Goal: Information Seeking & Learning: Learn about a topic

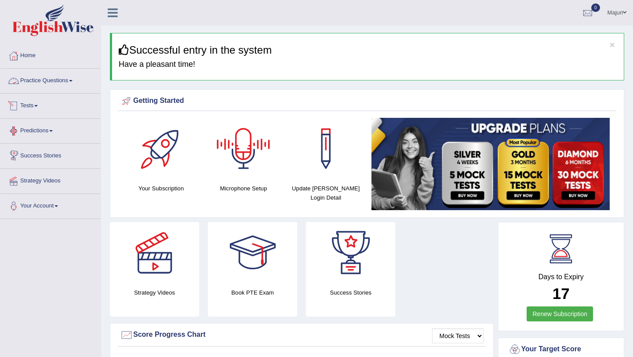
click at [36, 81] on link "Practice Questions" at bounding box center [50, 80] width 100 height 22
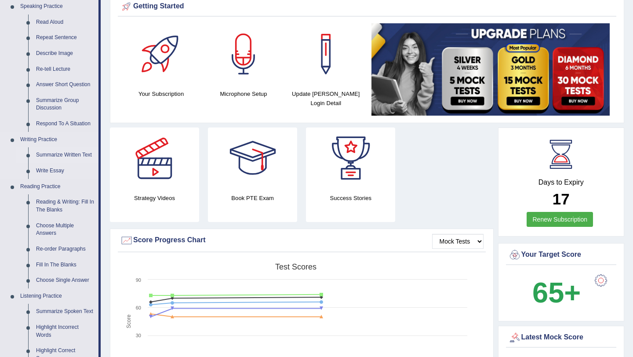
scroll to position [96, 0]
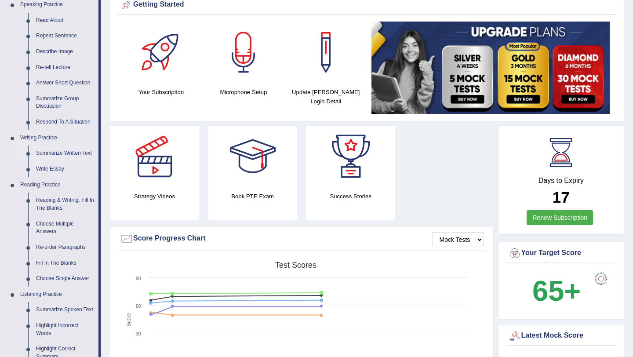
click at [69, 155] on link "Summarize Written Text" at bounding box center [65, 153] width 66 height 16
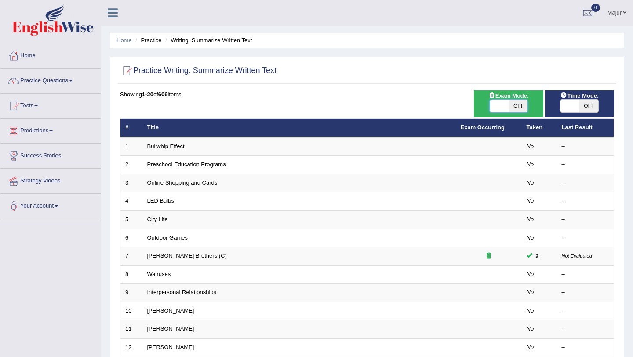
click at [498, 108] on span at bounding box center [499, 106] width 19 height 12
click at [499, 108] on span at bounding box center [499, 106] width 19 height 12
checkbox input "true"
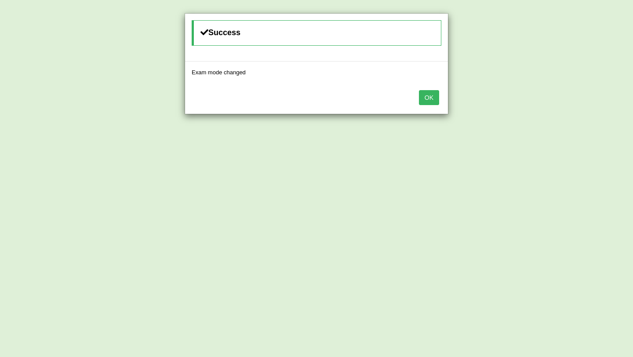
click at [499, 108] on div "Success Exam mode changed OK" at bounding box center [316, 178] width 633 height 357
click at [430, 101] on button "OK" at bounding box center [429, 97] width 20 height 15
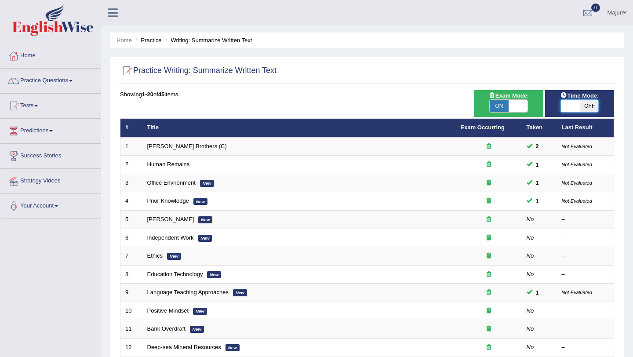
click at [573, 105] on span at bounding box center [569, 106] width 19 height 12
checkbox input "true"
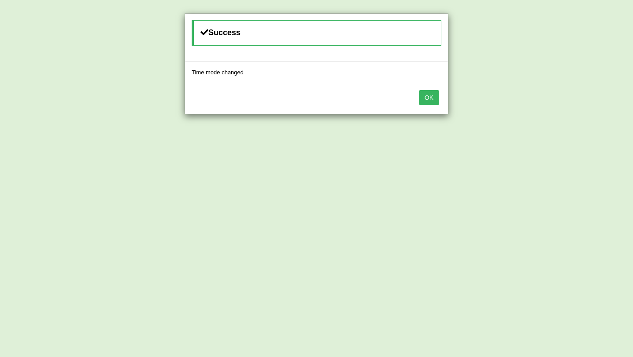
click at [437, 100] on button "OK" at bounding box center [429, 97] width 20 height 15
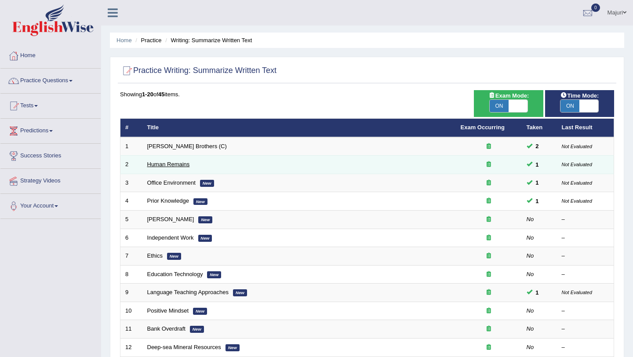
click at [162, 167] on link "Human Remains" at bounding box center [168, 164] width 43 height 7
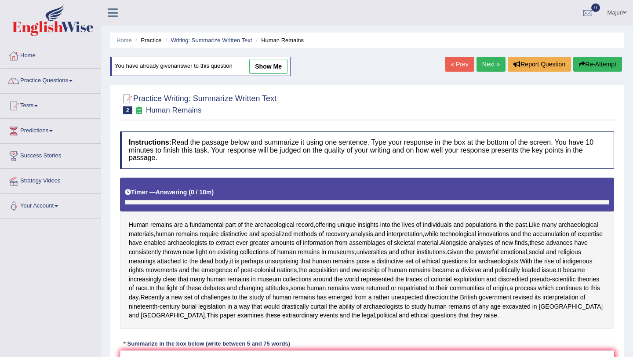
click at [270, 65] on link "show me" at bounding box center [268, 66] width 38 height 15
type textarea "Human remains are a fundamental part of the archaeoligical record, offering uni…"
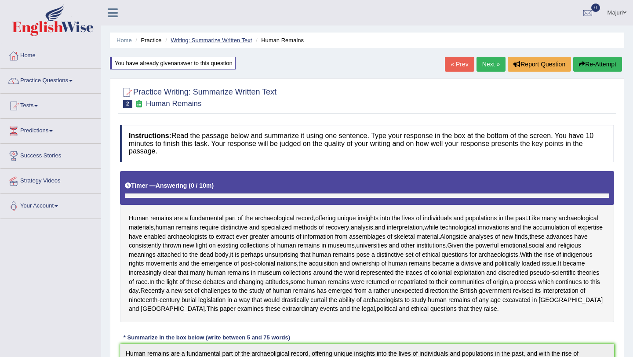
click at [235, 38] on link "Writing: Summarize Written Text" at bounding box center [211, 40] width 81 height 7
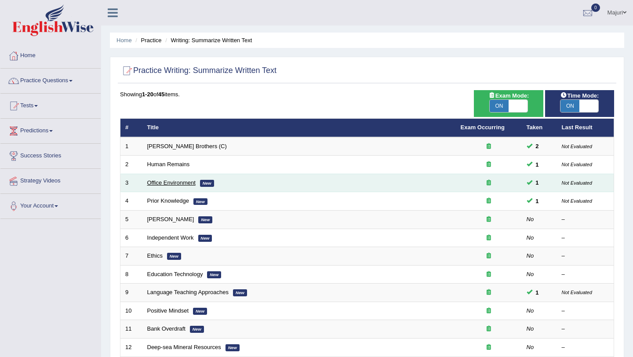
click at [185, 185] on link "Office Environment" at bounding box center [171, 182] width 48 height 7
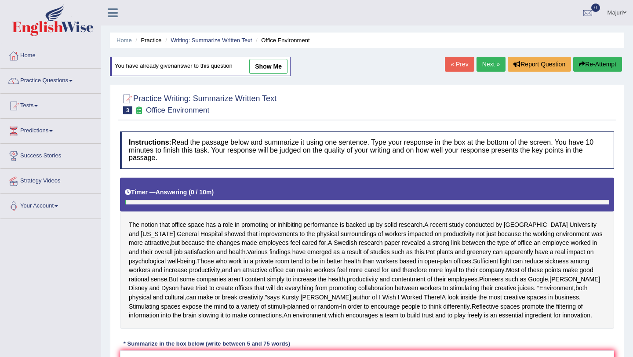
click at [271, 67] on link "show me" at bounding box center [268, 66] width 38 height 15
type textarea "The notion that office space has a role in promoting or inhibiting performance …"
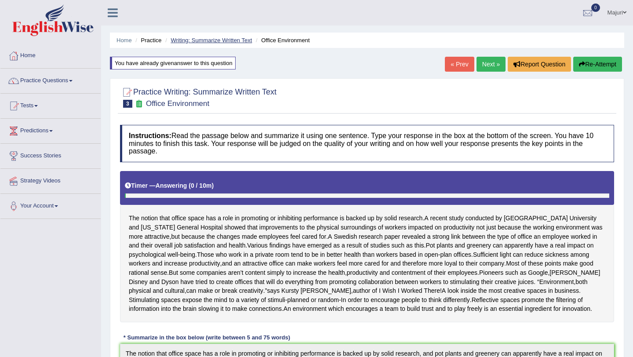
click at [214, 39] on link "Writing: Summarize Written Text" at bounding box center [211, 40] width 81 height 7
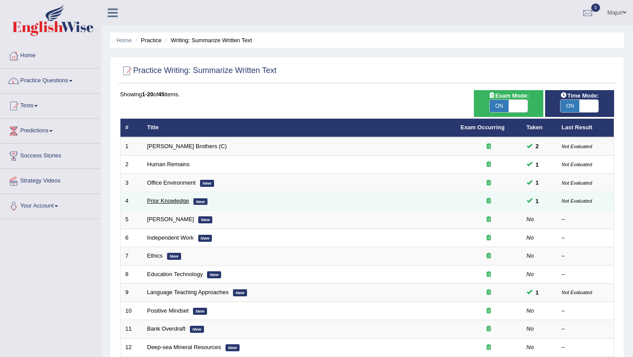
click at [181, 201] on link "Prior Knowledge" at bounding box center [168, 200] width 42 height 7
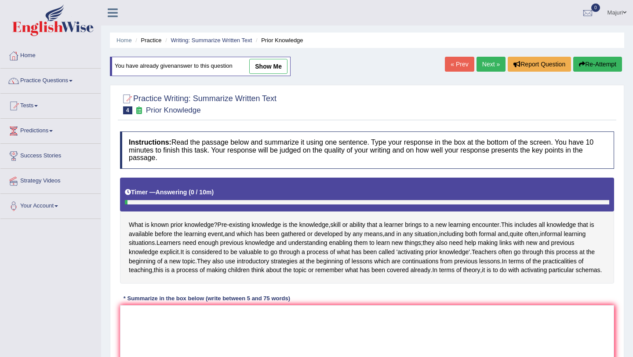
click at [267, 65] on link "show me" at bounding box center [268, 66] width 38 height 15
type textarea "Pre-existing knowledge is the knowleddge, skill or ability that a learner bring…"
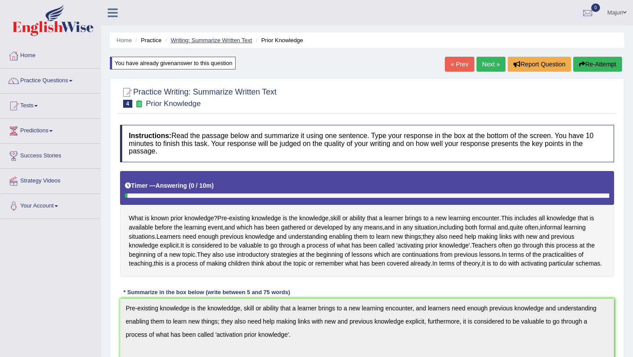
click at [194, 43] on link "Writing: Summarize Written Text" at bounding box center [211, 40] width 81 height 7
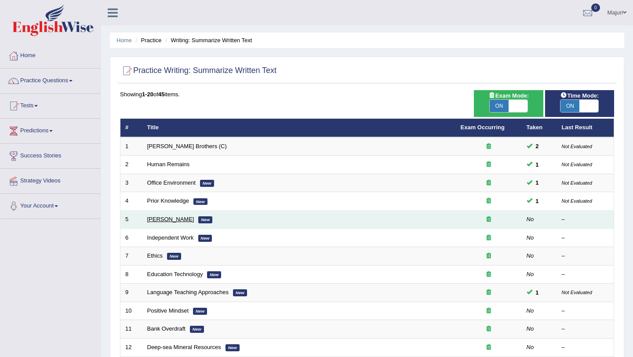
click at [167, 221] on link "[PERSON_NAME]" at bounding box center [170, 219] width 47 height 7
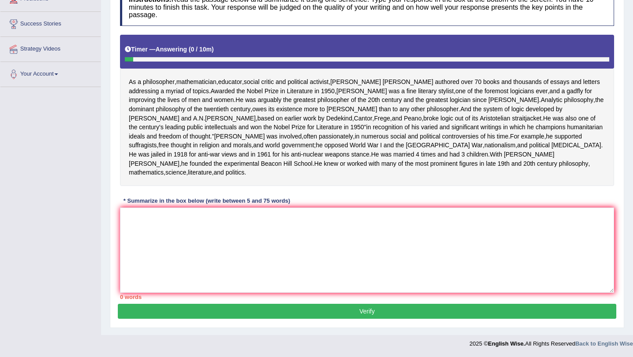
scroll to position [168, 0]
click at [262, 228] on textarea at bounding box center [367, 249] width 494 height 85
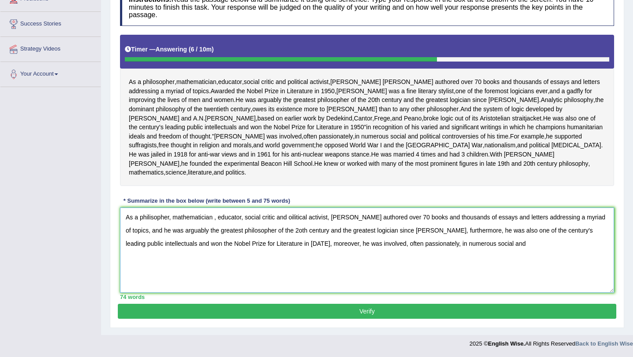
drag, startPoint x: 439, startPoint y: 245, endPoint x: 504, endPoint y: 244, distance: 65.5
click at [504, 244] on textarea "As a philisopher, mathematician , educator, social critic and oilitical activis…" at bounding box center [367, 249] width 494 height 85
click at [152, 219] on textarea "As a philisopher, mathematician , educator, social critic and oilitical activis…" at bounding box center [367, 249] width 494 height 85
click at [294, 218] on textarea "As a philosopher, mathematician , educator, social critic and oilitical activis…" at bounding box center [367, 249] width 494 height 85
drag, startPoint x: 433, startPoint y: 218, endPoint x: 425, endPoint y: 216, distance: 8.3
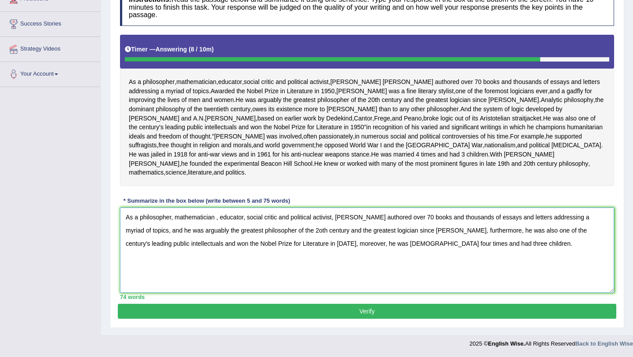
click at [425, 216] on textarea "As a philosopher, mathematician , educator, social critic and political activis…" at bounding box center [367, 249] width 494 height 85
click at [440, 271] on textarea "As a philosopher, mathematician , educator, social critic and political activis…" at bounding box center [367, 249] width 494 height 85
click at [325, 232] on textarea "As a philosopher, mathematician , educator, social critic and political activis…" at bounding box center [367, 249] width 494 height 85
type textarea "As a philosopher, mathematician , educator, social critic and political activis…"
drag, startPoint x: 498, startPoint y: 245, endPoint x: 104, endPoint y: 200, distance: 396.4
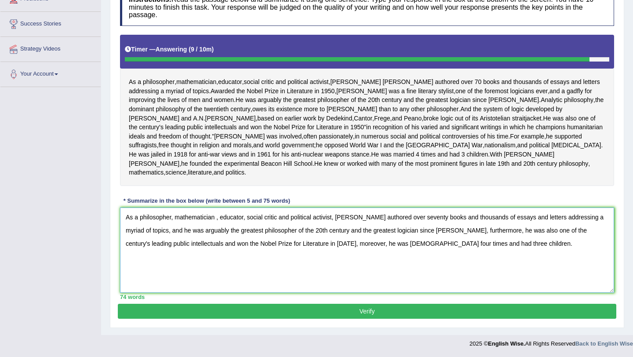
click at [105, 210] on div "Home Practice Writing: Summarize Written Text Bertrand Russell « Prev Next » Re…" at bounding box center [367, 101] width 532 height 467
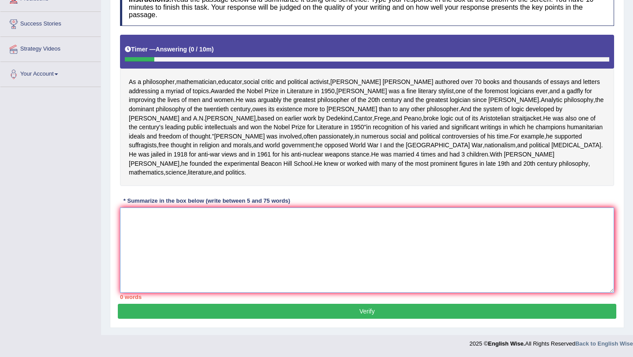
click at [234, 233] on textarea at bounding box center [367, 249] width 494 height 85
paste textarea "As a philosopher, mathematician , educator, social critic and political activis…"
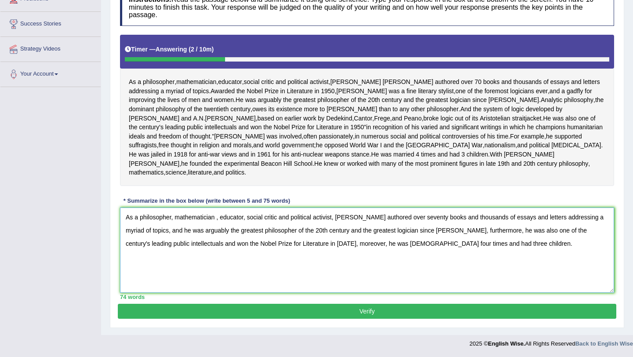
type textarea "As a philosopher, mathematician , educator, social critic and political activis…"
click at [354, 312] on button "Verify" at bounding box center [367, 311] width 498 height 15
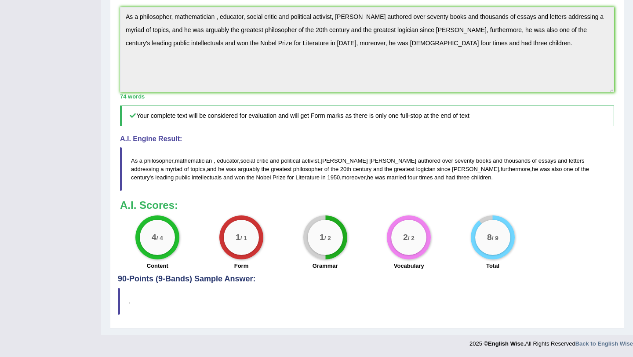
scroll to position [322, 0]
click at [353, 277] on h4 "90-Points (9-Bands) Sample Answer:" at bounding box center [367, 56] width 498 height 455
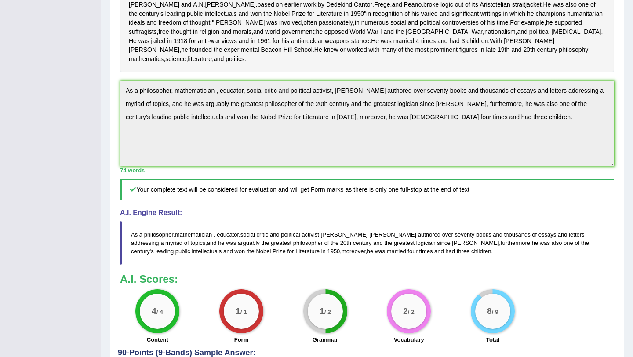
scroll to position [0, 0]
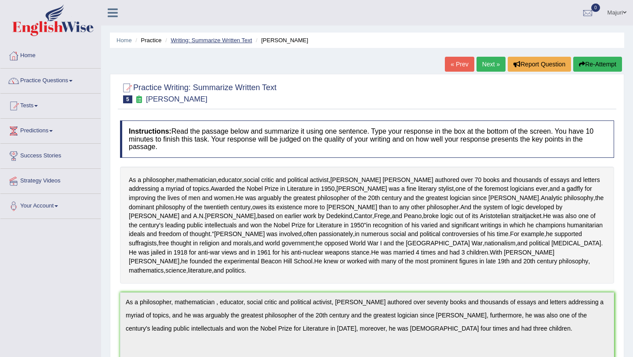
click at [211, 40] on link "Writing: Summarize Written Text" at bounding box center [211, 40] width 81 height 7
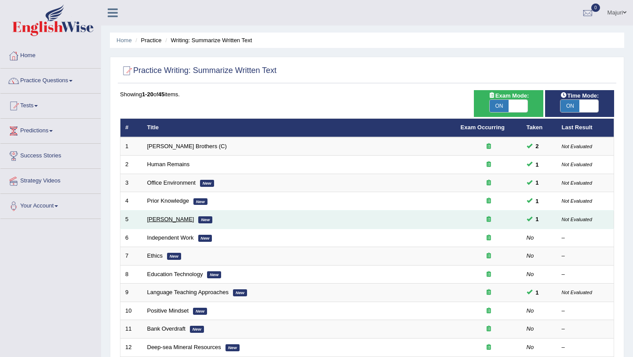
click at [158, 222] on link "Bertrand Russell" at bounding box center [170, 219] width 47 height 7
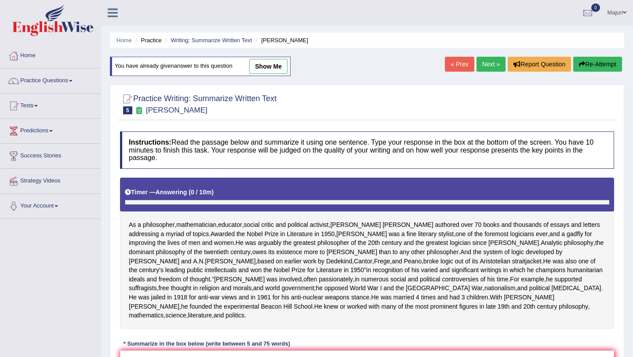
click at [275, 64] on link "show me" at bounding box center [268, 66] width 38 height 15
type textarea "As a philosopher, mathematician , educator, social critic and political activis…"
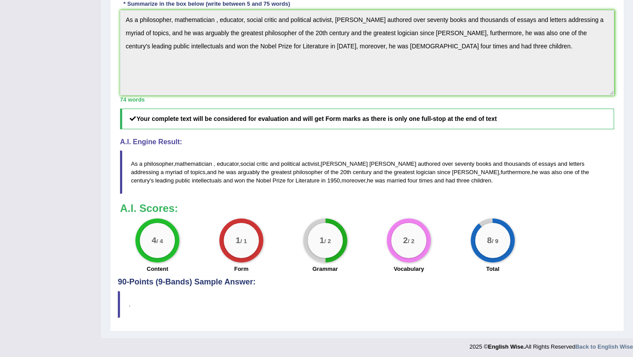
scroll to position [373, 0]
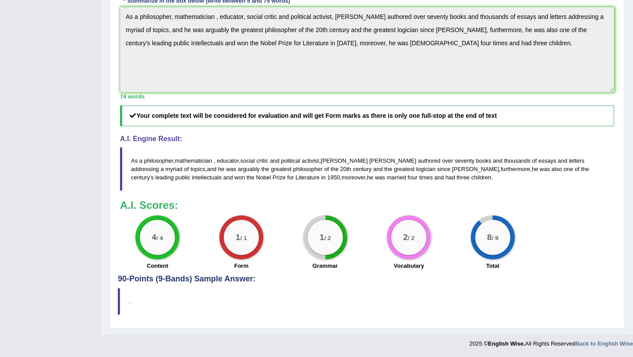
click at [379, 187] on blockquote "As a philosopher , mathematician , educator , social critic and political activ…" at bounding box center [367, 169] width 494 height 44
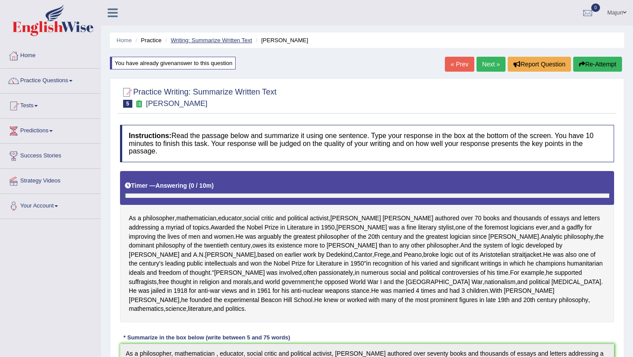
click at [223, 42] on link "Writing: Summarize Written Text" at bounding box center [211, 40] width 81 height 7
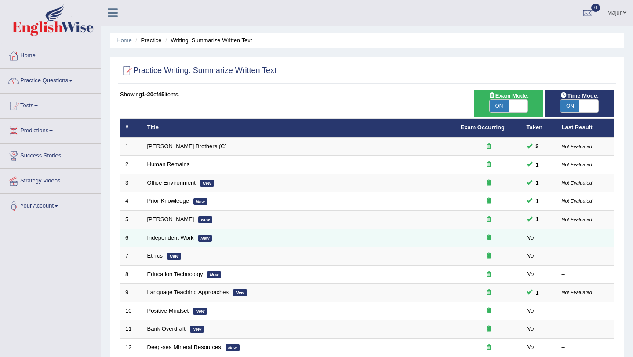
click at [166, 237] on link "Independent Work" at bounding box center [170, 237] width 47 height 7
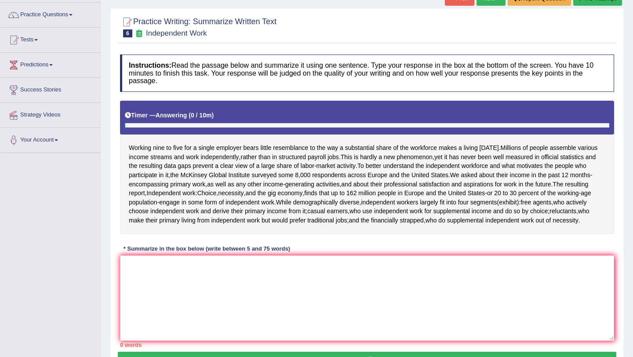
scroll to position [87, 0]
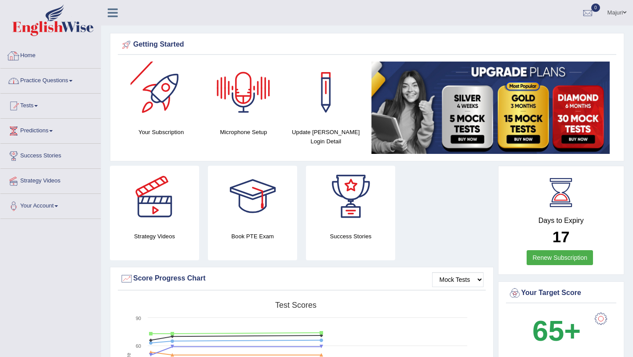
click at [34, 84] on link "Practice Questions" at bounding box center [50, 80] width 100 height 22
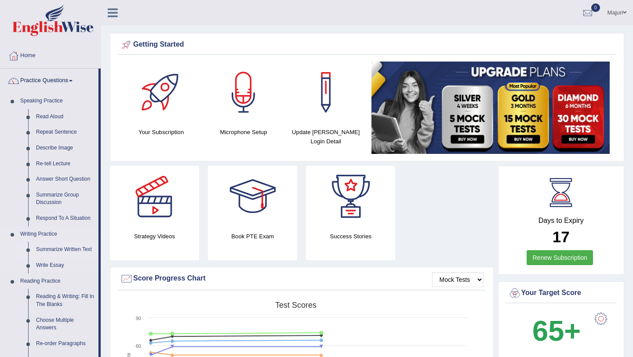
click at [73, 253] on link "Summarize Written Text" at bounding box center [65, 250] width 66 height 16
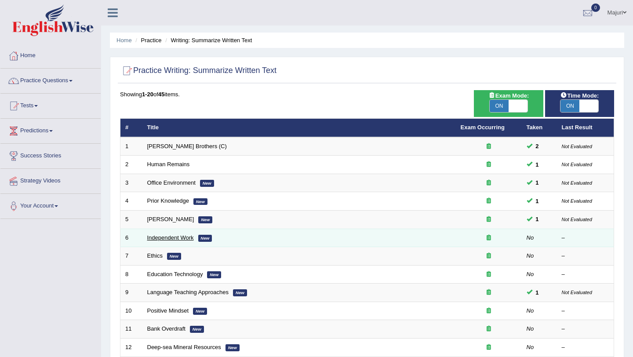
click at [180, 238] on link "Independent Work" at bounding box center [170, 237] width 47 height 7
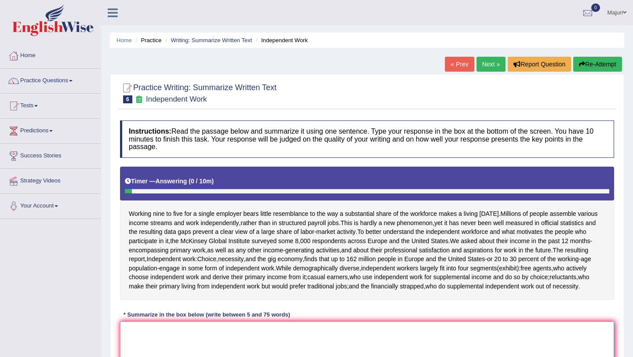
click at [300, 347] on textarea at bounding box center [367, 363] width 494 height 85
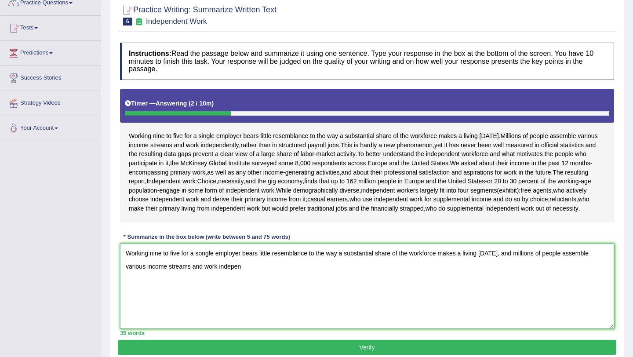
scroll to position [81, 0]
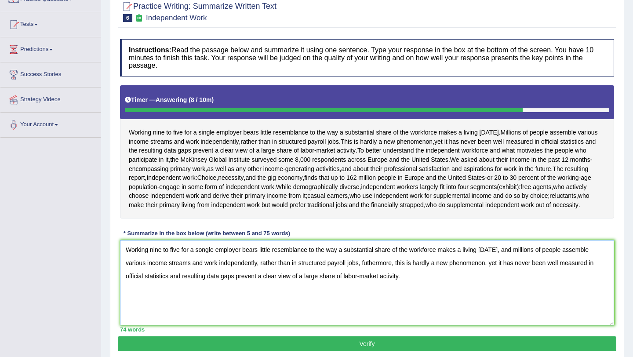
click at [201, 261] on textarea "Working nine to five for a songle employer bears little resemblance to the way …" at bounding box center [367, 282] width 494 height 85
click at [165, 285] on textarea "Working nine to five for a single employer bears little resemblance to the way …" at bounding box center [367, 282] width 494 height 85
type textarea "Working nine to five for a single employer bears little resemblance to the way …"
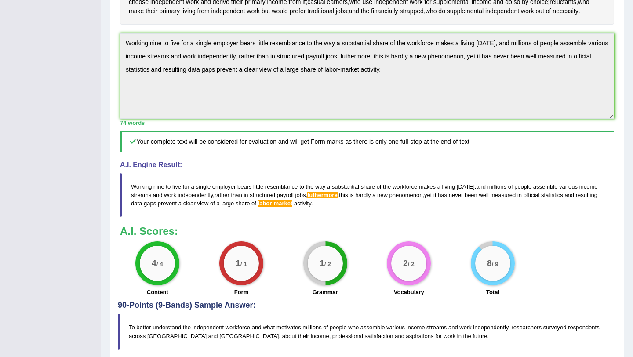
scroll to position [273, 0]
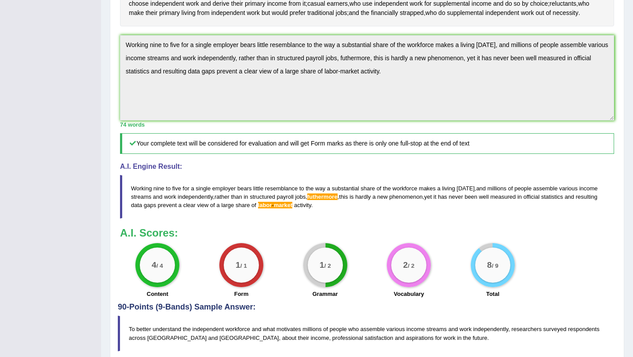
click at [308, 218] on blockquote "Working nine to five for a single employer bears little resemblance to the way …" at bounding box center [367, 197] width 494 height 44
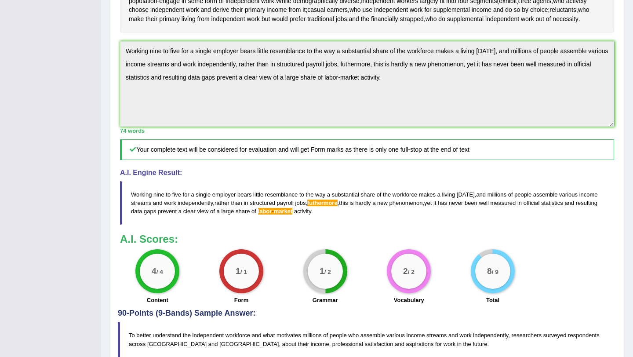
scroll to position [265, 0]
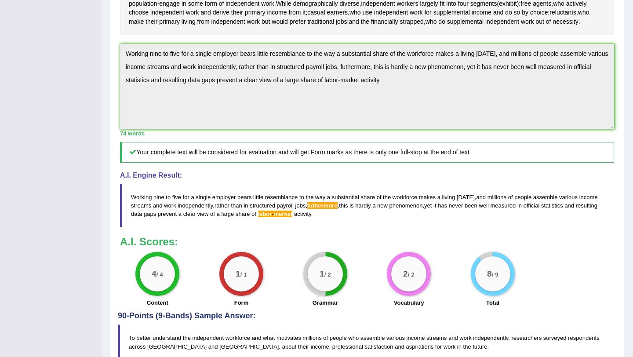
click at [115, 60] on div "Practice Writing: Summarize Written Text 6 Independent Work Instructions: Read …" at bounding box center [367, 91] width 514 height 564
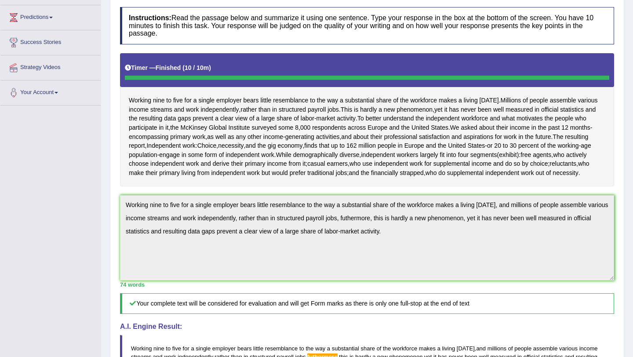
scroll to position [0, 0]
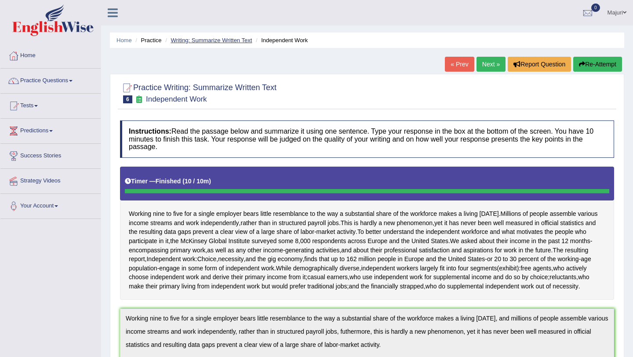
click at [224, 42] on link "Writing: Summarize Written Text" at bounding box center [211, 40] width 81 height 7
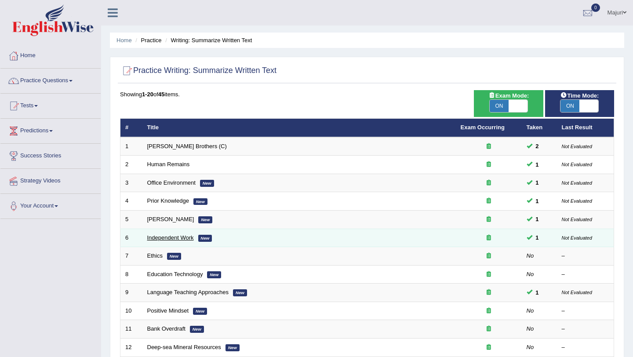
click at [178, 237] on link "Independent Work" at bounding box center [170, 237] width 47 height 7
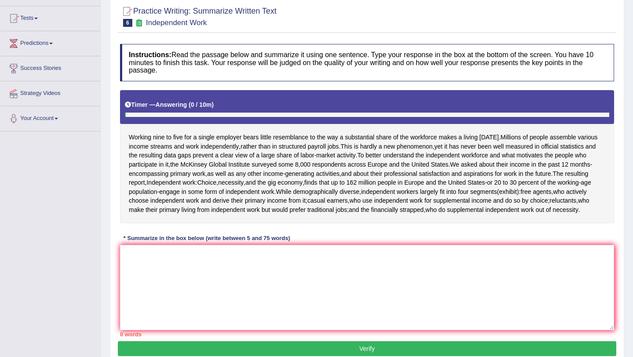
scroll to position [134, 0]
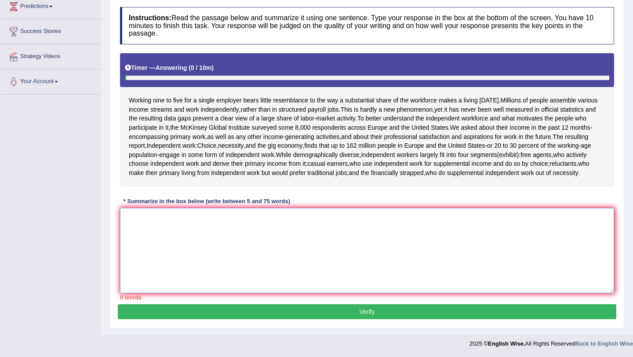
click at [243, 229] on textarea at bounding box center [367, 250] width 494 height 85
paste textarea "Working nine to five for a single employer bears little resemblance to the way …"
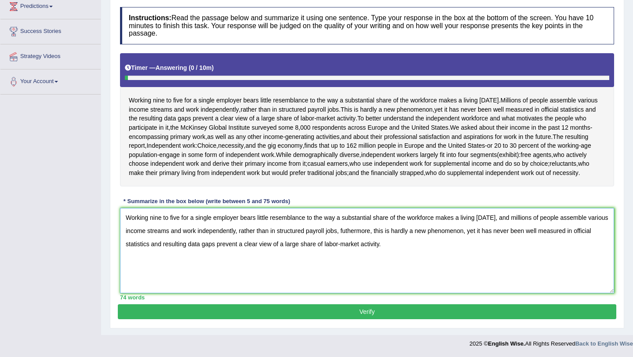
click at [349, 230] on textarea "Working nine to five for a single employer bears little resemblance to the way …" at bounding box center [367, 250] width 494 height 85
click at [342, 246] on textarea "Working nine to five for a single employer bears little resemblance to the way …" at bounding box center [367, 250] width 494 height 85
click at [402, 259] on textarea "Working nine to five for a single employer bears little resemblance to the way …" at bounding box center [367, 250] width 494 height 85
drag, startPoint x: 361, startPoint y: 313, endPoint x: 251, endPoint y: 220, distance: 145.0
click at [251, 220] on div "Practice Writing: Summarize Written Text 6 Independent Work Instructions: Read …" at bounding box center [367, 144] width 514 height 368
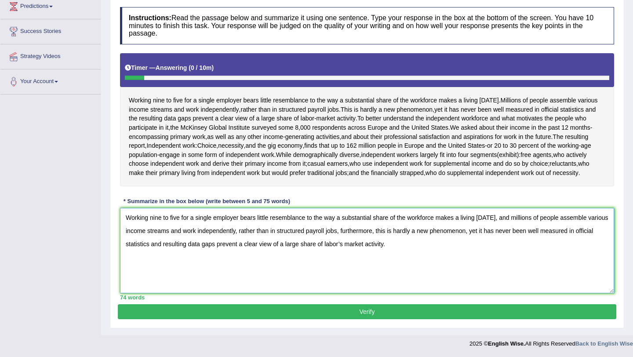
click at [164, 244] on textarea "Working nine to five for a single employer bears little resemblance to the way …" at bounding box center [367, 250] width 494 height 85
type textarea "Working nine to five for a single employer bears little resemblance to the way …"
click at [380, 314] on button "Verify" at bounding box center [367, 311] width 498 height 15
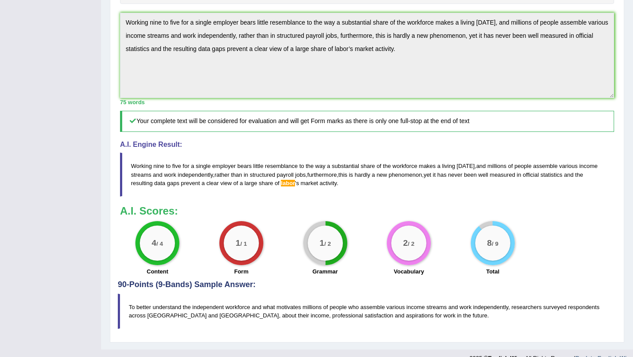
scroll to position [289, 0]
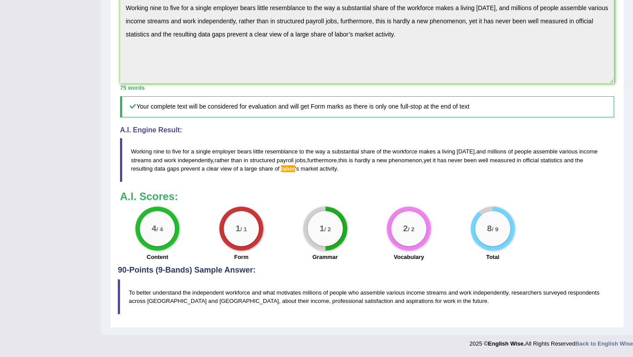
click at [301, 180] on blockquote "Working nine to five for a single employer bears little resemblance to the way …" at bounding box center [367, 160] width 494 height 44
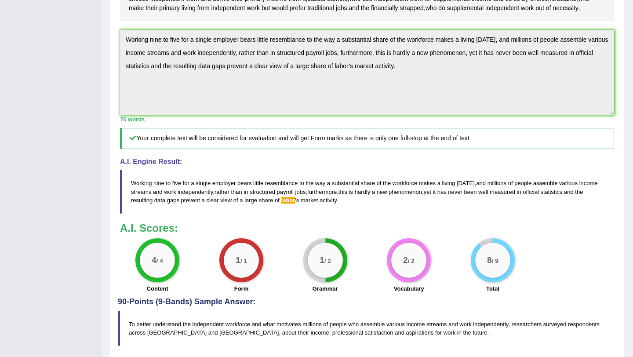
scroll to position [248, 0]
click at [117, 48] on div "Practice Writing: Summarize Written Text 6 Independent Work Instructions: Read …" at bounding box center [367, 95] width 514 height 530
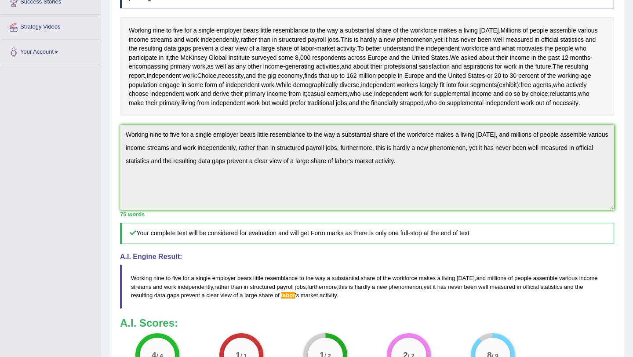
scroll to position [0, 0]
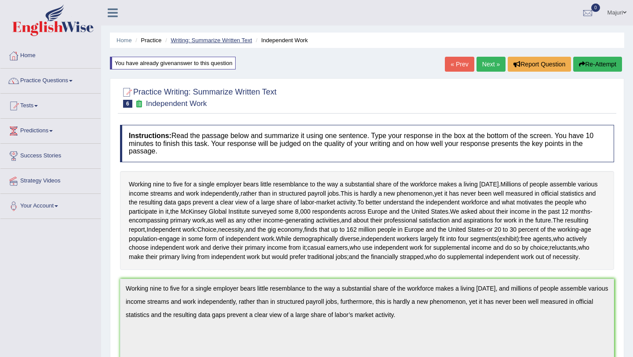
click at [236, 41] on link "Writing: Summarize Written Text" at bounding box center [211, 40] width 81 height 7
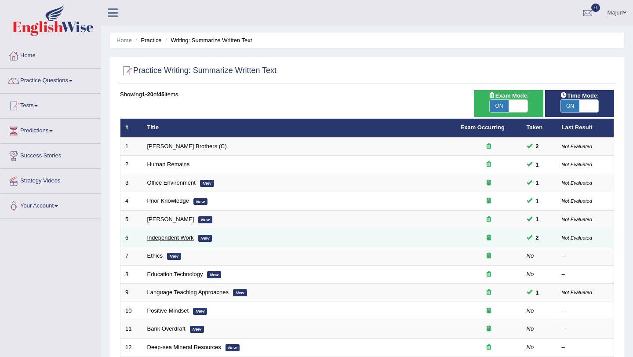
click at [159, 237] on link "Independent Work" at bounding box center [170, 237] width 47 height 7
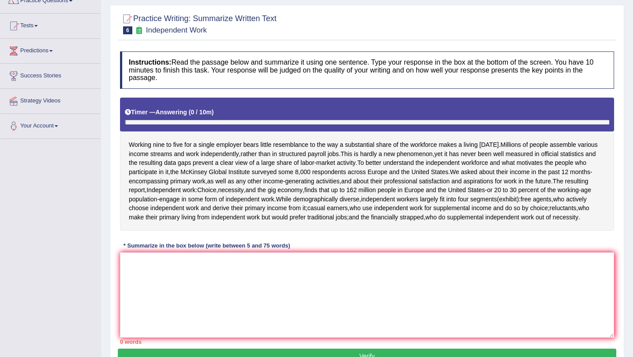
scroll to position [88, 0]
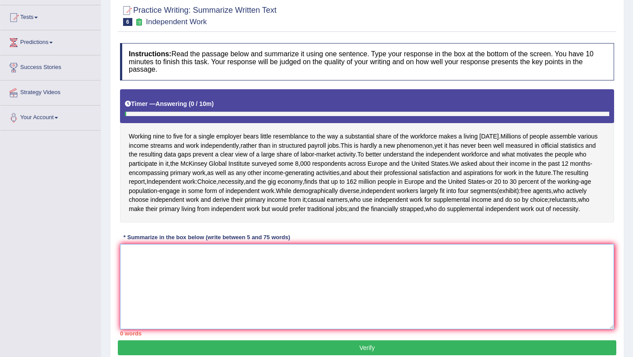
click at [283, 264] on textarea at bounding box center [367, 286] width 494 height 85
paste textarea "Working nine to five for a single employer bears little resemblance to the way …"
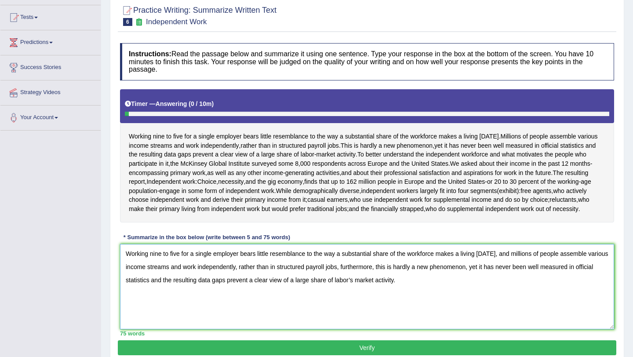
click at [356, 291] on textarea "Working nine to five for a single employer bears little resemblance to the way …" at bounding box center [367, 286] width 494 height 85
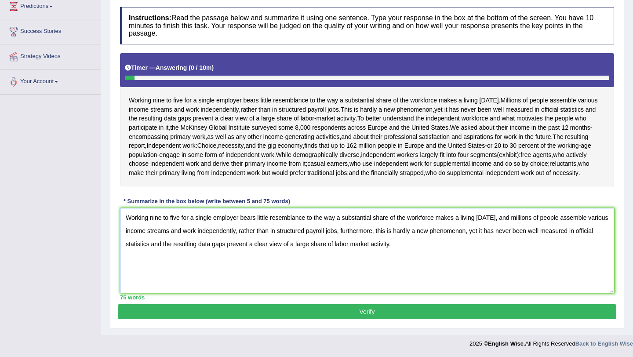
type textarea "Working nine to five for a single employer bears little resemblance to the way …"
click at [360, 312] on button "Verify" at bounding box center [367, 311] width 498 height 15
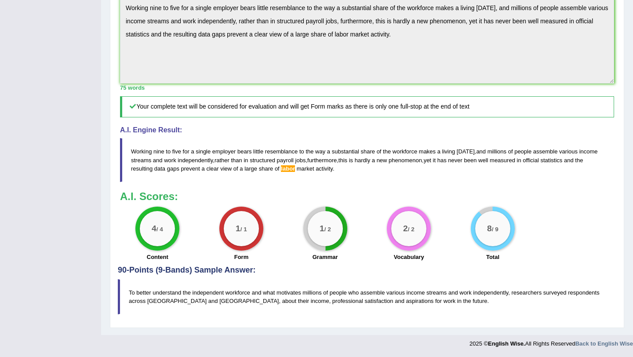
scroll to position [289, 0]
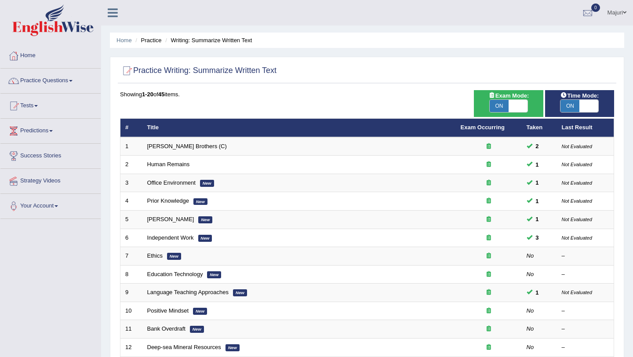
click at [196, 43] on li "Writing: Summarize Written Text" at bounding box center [207, 40] width 89 height 8
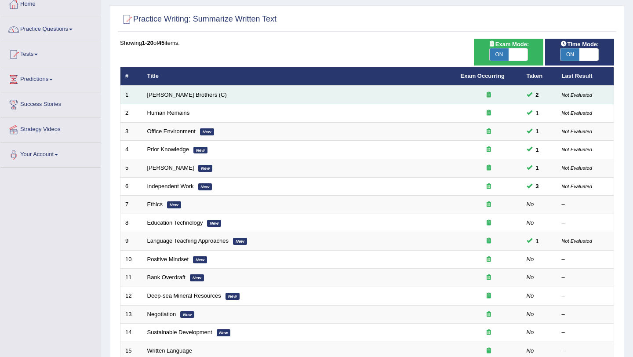
scroll to position [56, 0]
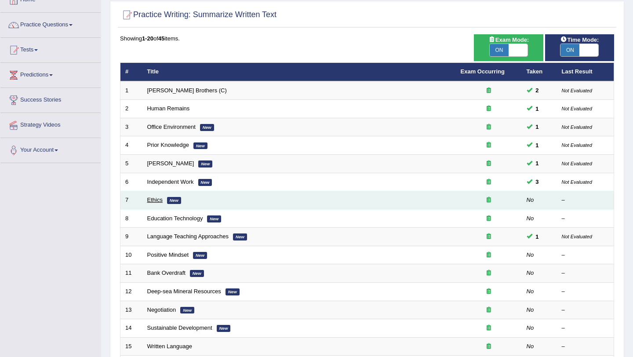
click at [152, 200] on link "Ethics" at bounding box center [154, 199] width 15 height 7
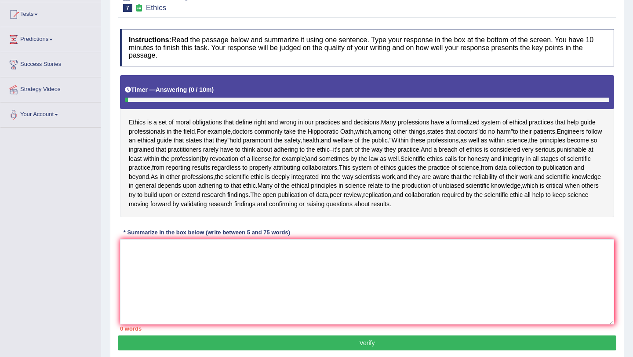
scroll to position [92, 0]
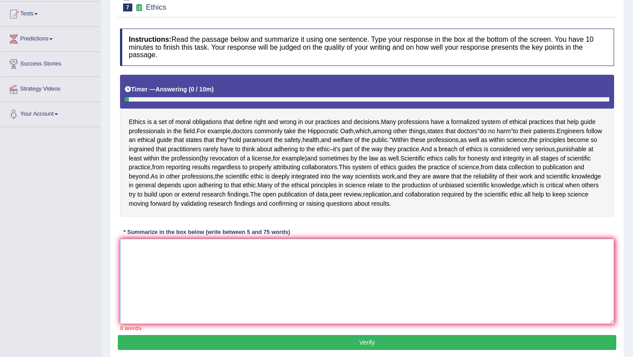
click at [165, 252] on textarea at bounding box center [367, 281] width 494 height 85
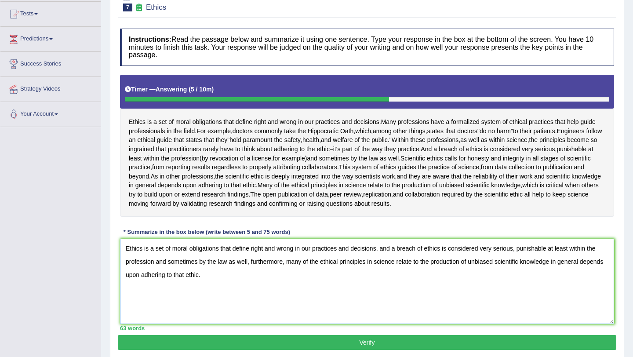
drag, startPoint x: 558, startPoint y: 262, endPoint x: 595, endPoint y: 275, distance: 38.8
click at [590, 286] on textarea "Ethics is a set of moral obligations that define right and wrong in our practic…" at bounding box center [367, 281] width 494 height 85
click at [296, 276] on textarea "Ethics is a set of moral obligations that define right and wrong in our practic…" at bounding box center [367, 281] width 494 height 85
type textarea "Ethics is a set of moral obligations that define right and wrong in our practic…"
click at [372, 344] on button "Verify" at bounding box center [367, 342] width 498 height 15
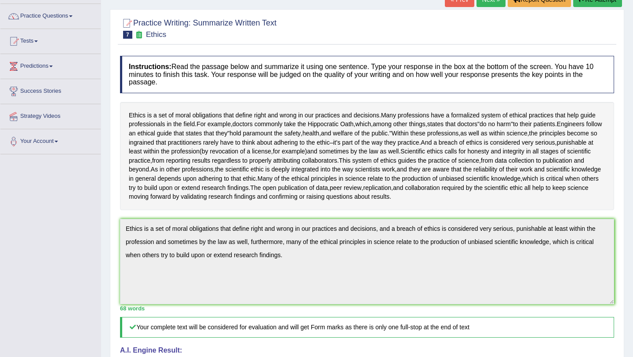
scroll to position [0, 0]
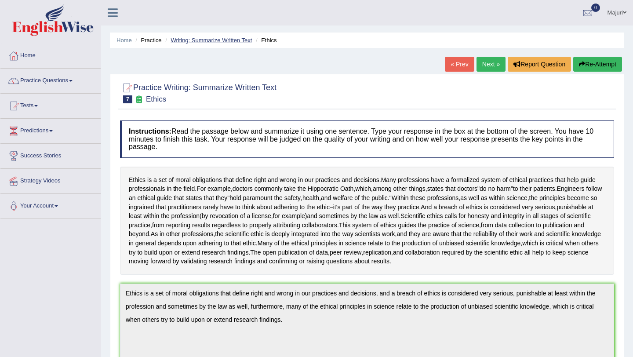
click at [213, 42] on link "Writing: Summarize Written Text" at bounding box center [211, 40] width 81 height 7
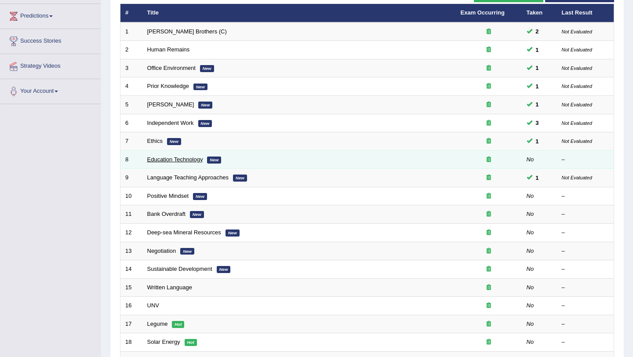
click at [164, 161] on link "Education Technology" at bounding box center [175, 159] width 56 height 7
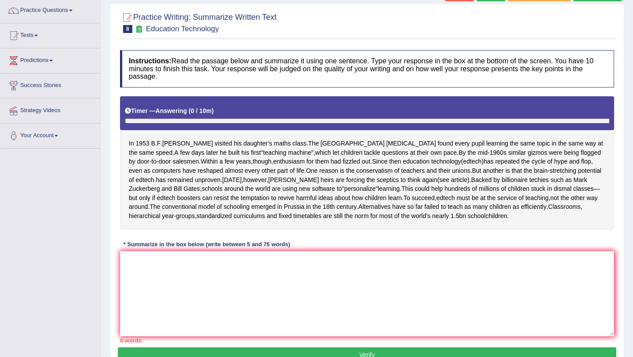
scroll to position [88, 0]
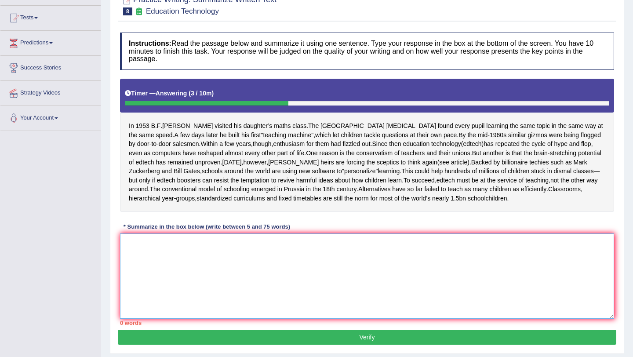
click at [224, 261] on textarea at bounding box center [367, 275] width 494 height 85
click at [178, 257] on textarea at bounding box center [367, 275] width 494 height 85
click at [218, 256] on textarea at bounding box center [367, 275] width 494 height 85
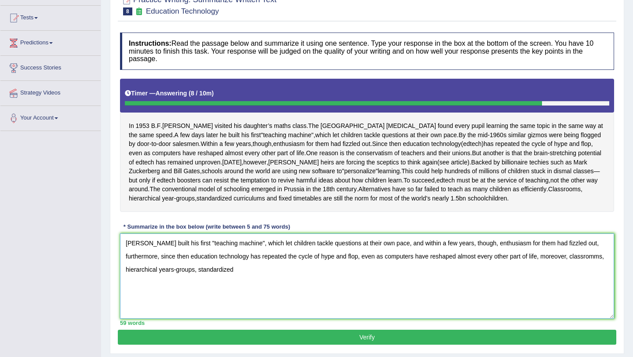
type textarea "[PERSON_NAME] built his first "teaching machine", which let children tackle que…"
drag, startPoint x: 247, startPoint y: 279, endPoint x: 123, endPoint y: 248, distance: 128.2
click at [123, 248] on textarea "[PERSON_NAME] built his first "teaching machine", which let children tackle que…" at bounding box center [367, 275] width 494 height 85
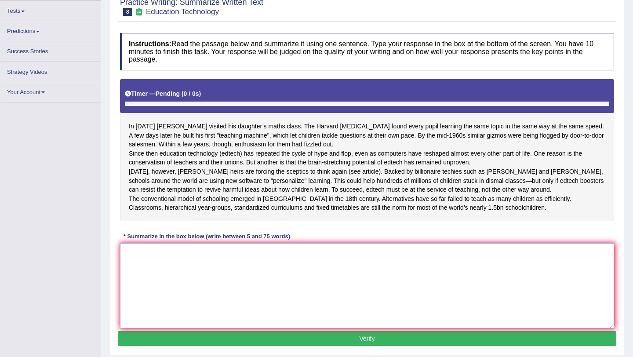
click at [190, 278] on textarea at bounding box center [367, 285] width 494 height 85
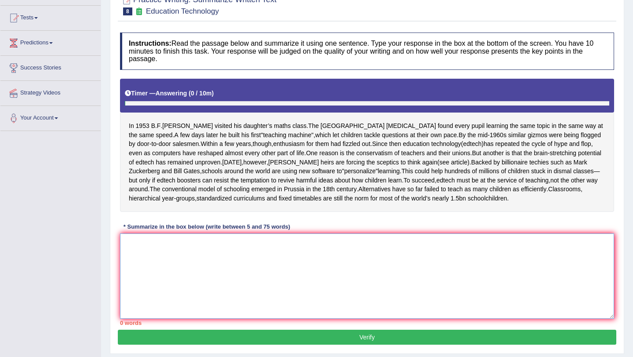
paste textarea "B.F. Skinner built his first "teaching machine", which let children tackle ques…"
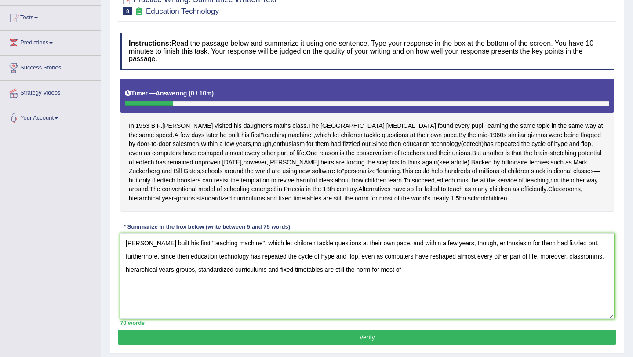
drag, startPoint x: 570, startPoint y: 198, endPoint x: 361, endPoint y: 222, distance: 210.6
click at [361, 222] on div "Instructions: Read the passage below and summarize it using one sentence. Type …" at bounding box center [367, 179] width 498 height 302
drag, startPoint x: 195, startPoint y: 282, endPoint x: 125, endPoint y: 277, distance: 69.6
click at [123, 282] on textarea "B.F. Skinner built his first "teaching machine", which let children tackle ques…" at bounding box center [367, 275] width 494 height 85
click at [127, 280] on textarea "B.F. Skinner built his first "teaching machine", which let children tackle ques…" at bounding box center [367, 275] width 494 height 85
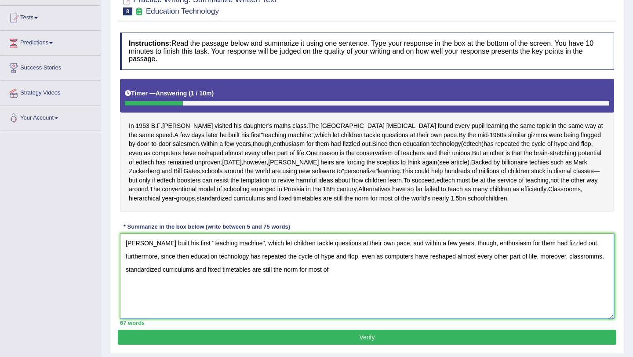
click at [127, 280] on textarea "B.F. Skinner built his first "teaching machine", which let children tackle ques…" at bounding box center [367, 275] width 494 height 85
click at [343, 279] on textarea "B.F. Skinner built his first "teaching machine", which let children tackle ques…" at bounding box center [367, 275] width 494 height 85
click at [387, 281] on textarea "B.F. Skinner built his first "teaching machine", which let children tackle ques…" at bounding box center [367, 275] width 494 height 85
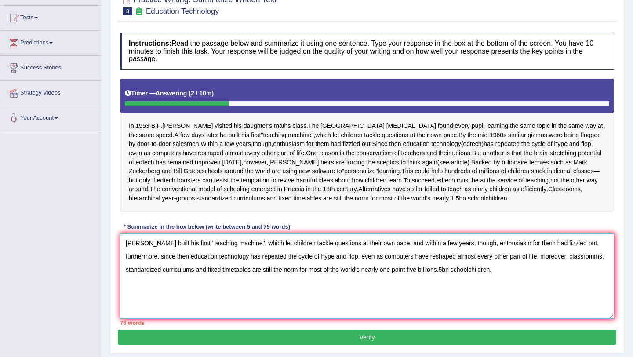
drag, startPoint x: 454, startPoint y: 278, endPoint x: 442, endPoint y: 280, distance: 12.1
click at [442, 280] on textarea "B.F. Skinner built his first "teaching machine", which let children tackle ques…" at bounding box center [367, 275] width 494 height 85
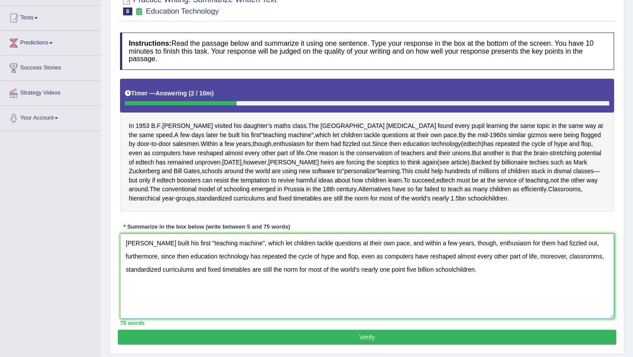
click at [419, 287] on textarea "B.F. Skinner built his first "teaching machine", which let children tackle ques…" at bounding box center [367, 275] width 494 height 85
click at [247, 252] on textarea "B.F. Skinner built his first "teaching machine", which let children tackle ques…" at bounding box center [367, 275] width 494 height 85
click at [599, 268] on textarea "B.F. Skinner built his first "teaching machine", which let children tackle ques…" at bounding box center [367, 275] width 494 height 85
type textarea "B.F. Skinner built his first "teaching machine", which let children tackle ques…"
click at [432, 345] on button "Verify" at bounding box center [367, 337] width 498 height 15
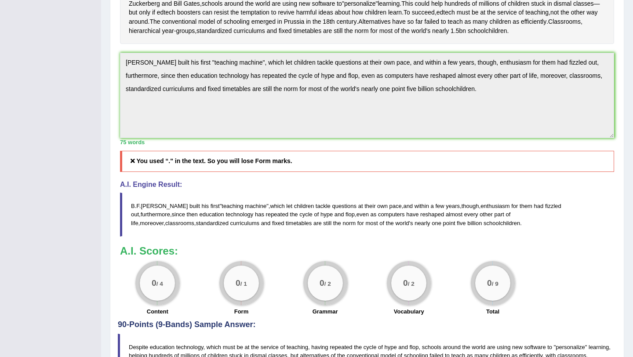
scroll to position [220, 0]
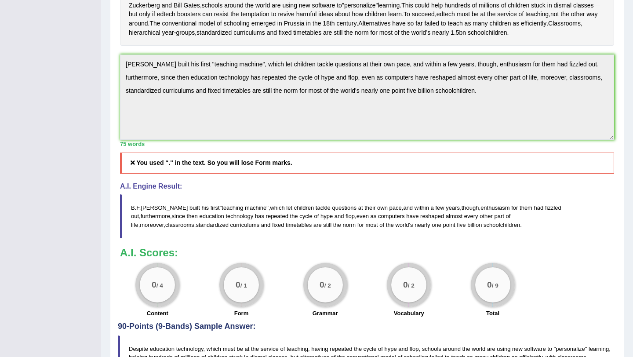
click at [118, 71] on div "Instructions: Read the passage below and summarize it using one sentence. Type …" at bounding box center [367, 109] width 498 height 426
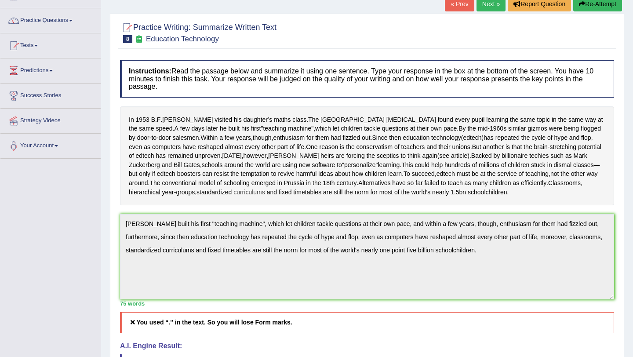
scroll to position [0, 0]
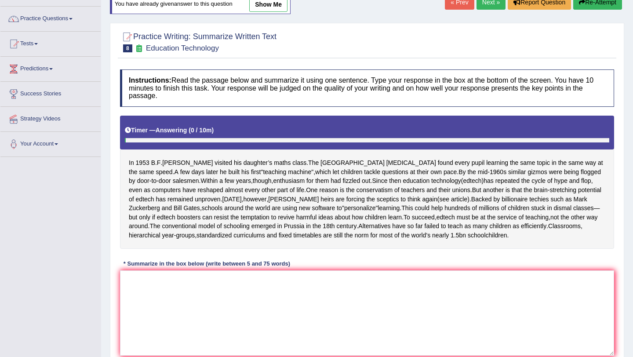
scroll to position [62, 0]
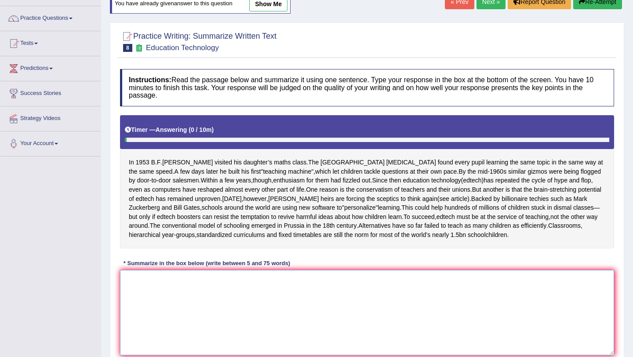
click at [170, 287] on textarea at bounding box center [367, 312] width 494 height 85
paste textarea "[PERSON_NAME] built his first "teaching machine", which let children tackle que…"
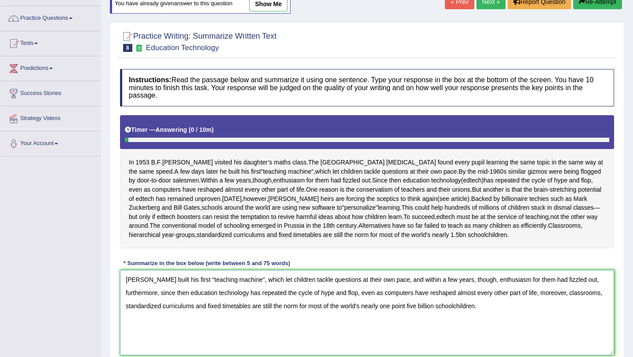
click at [131, 290] on textarea "[PERSON_NAME] built his first "teaching machine", which let children tackle que…" at bounding box center [367, 312] width 494 height 85
click at [138, 287] on textarea "B [PERSON_NAME] built his first "teaching machine", which let children tackle q…" at bounding box center [367, 312] width 494 height 85
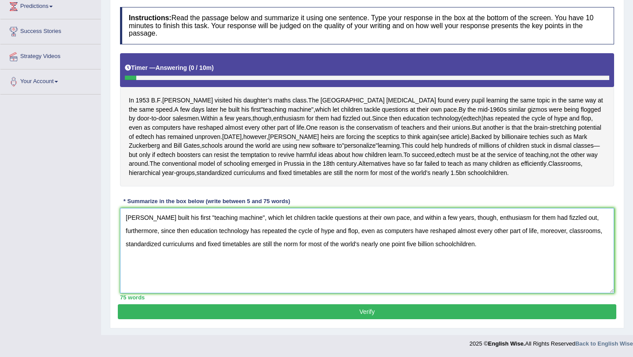
type textarea "B F Skinner built his first "teaching machine", which let children tackle quest…"
click at [357, 314] on button "Verify" at bounding box center [367, 311] width 498 height 15
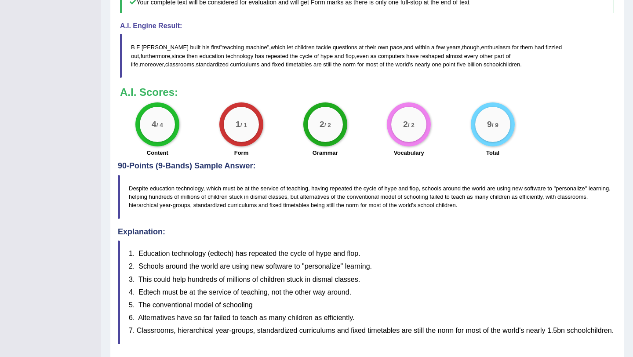
scroll to position [381, 0]
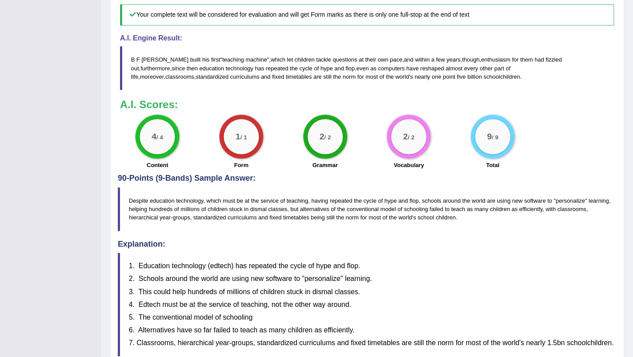
click at [411, 222] on blockquote "Despite education technology, which must be at the service of teaching, having …" at bounding box center [367, 209] width 498 height 44
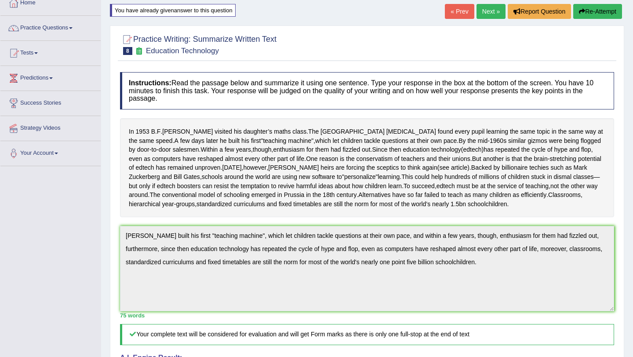
scroll to position [0, 0]
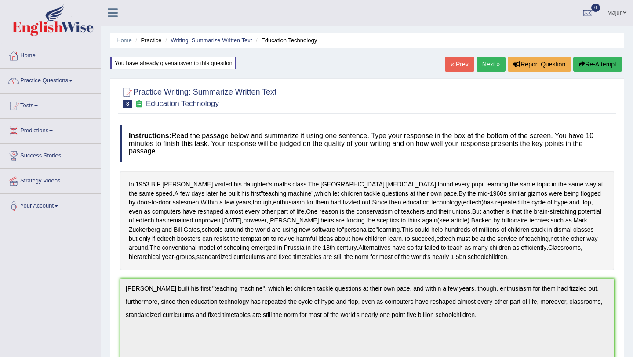
click at [210, 41] on link "Writing: Summarize Written Text" at bounding box center [211, 40] width 81 height 7
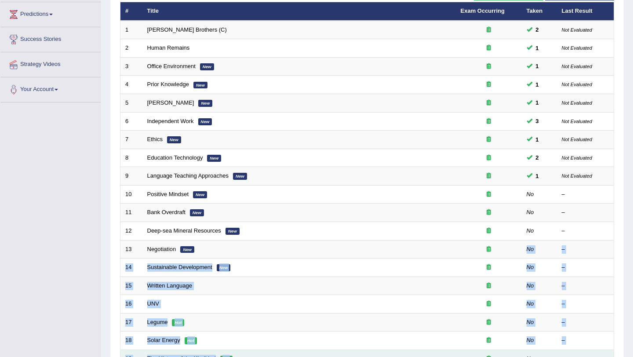
scroll to position [140, 0]
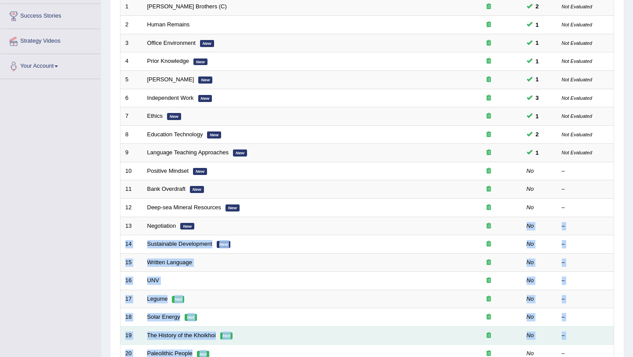
drag, startPoint x: 0, startPoint y: 0, endPoint x: 521, endPoint y: 356, distance: 631.5
click at [521, 356] on tbody "1 [PERSON_NAME] Brothers (C) 2 Not Evaluated 2 Human Remains 1 Not Evaluated 3 …" at bounding box center [367, 180] width 494 height 366
